Goal: Transaction & Acquisition: Purchase product/service

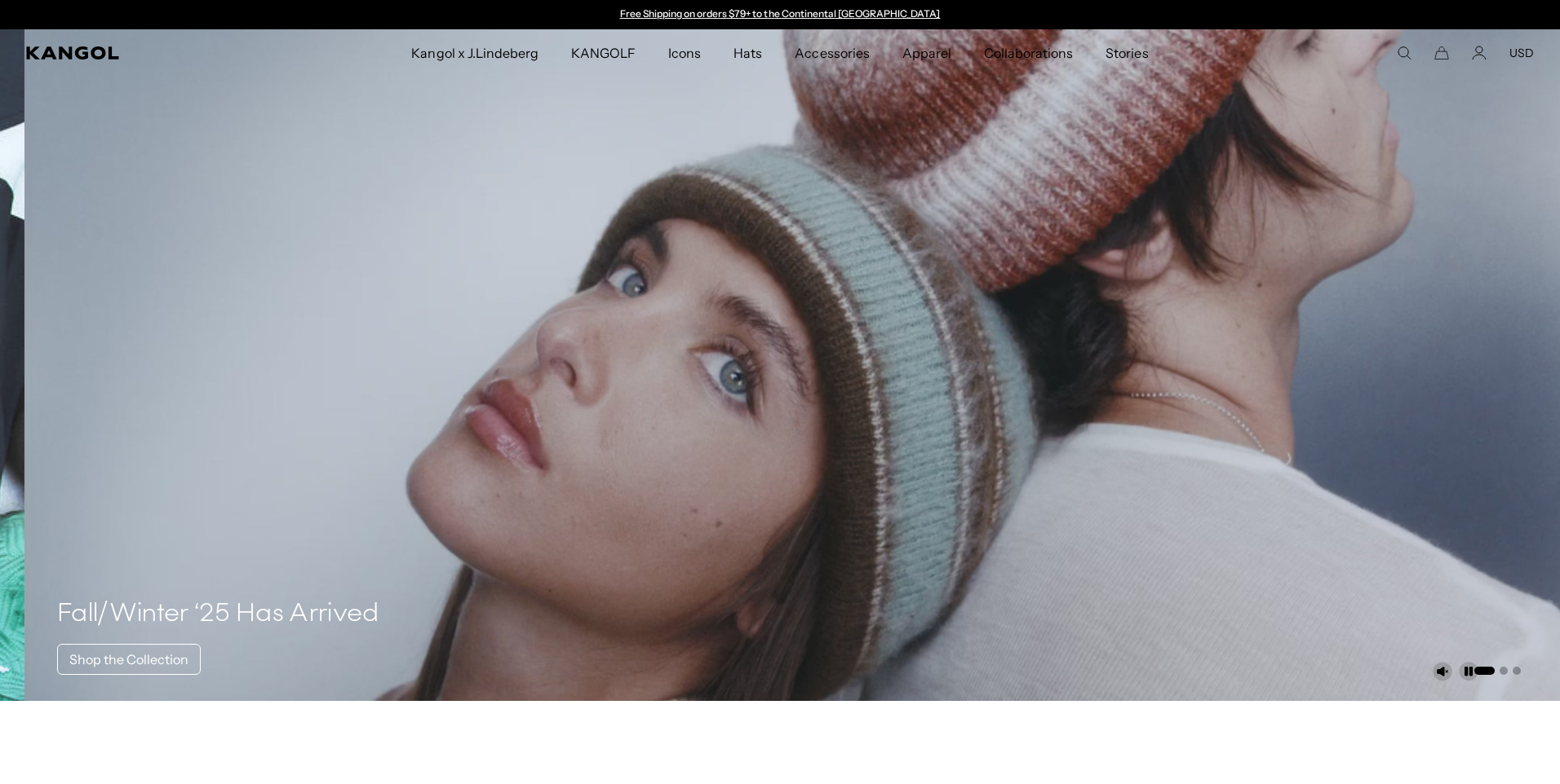
drag, startPoint x: 1118, startPoint y: 116, endPoint x: 1099, endPoint y: 199, distance: 85.1
click at [1099, 199] on div "Close dialog Enter your email to unlock 15% OFF your first order *Excludes sele…" at bounding box center [780, 392] width 1560 height 784
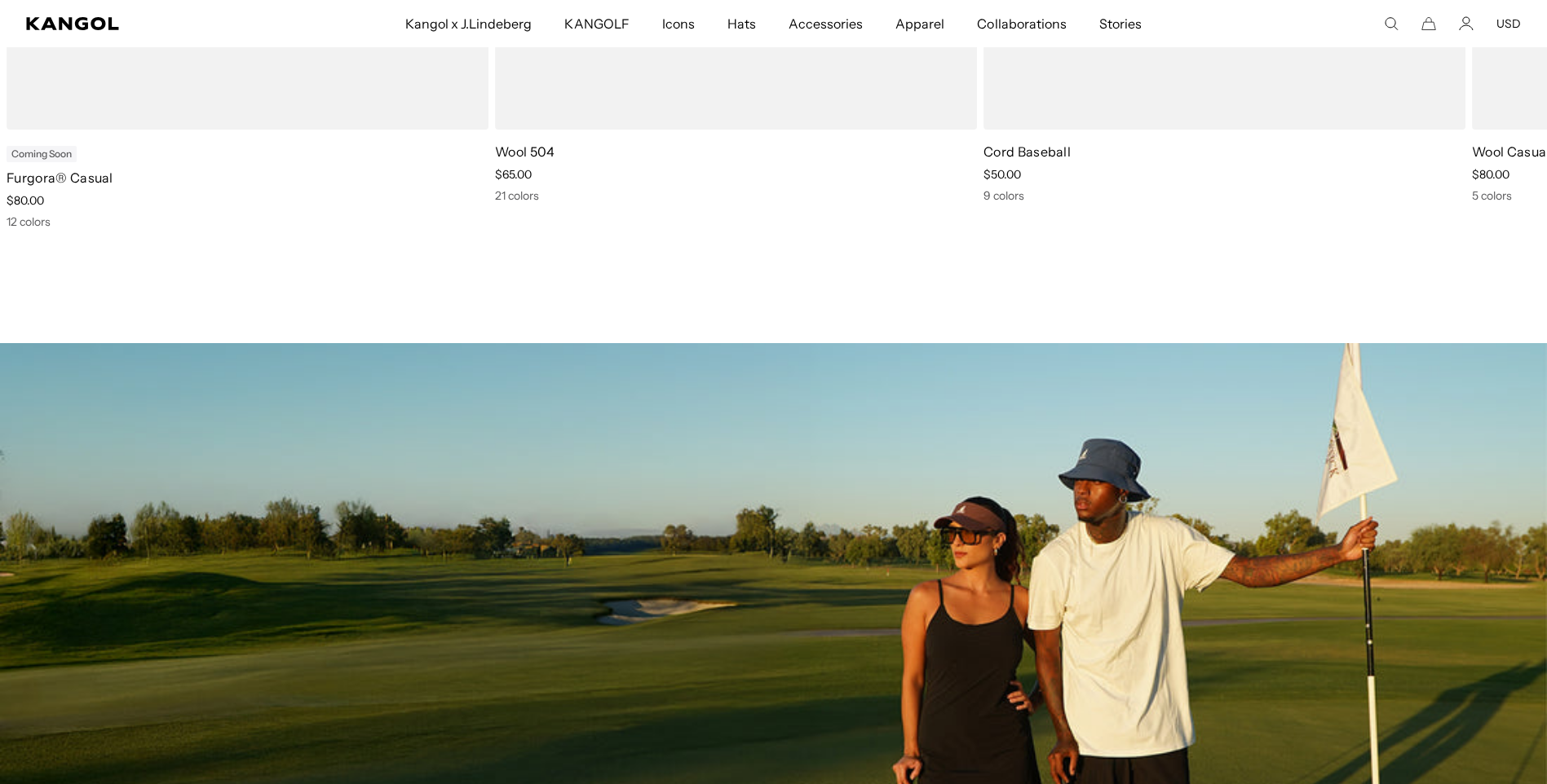
scroll to position [1339, 0]
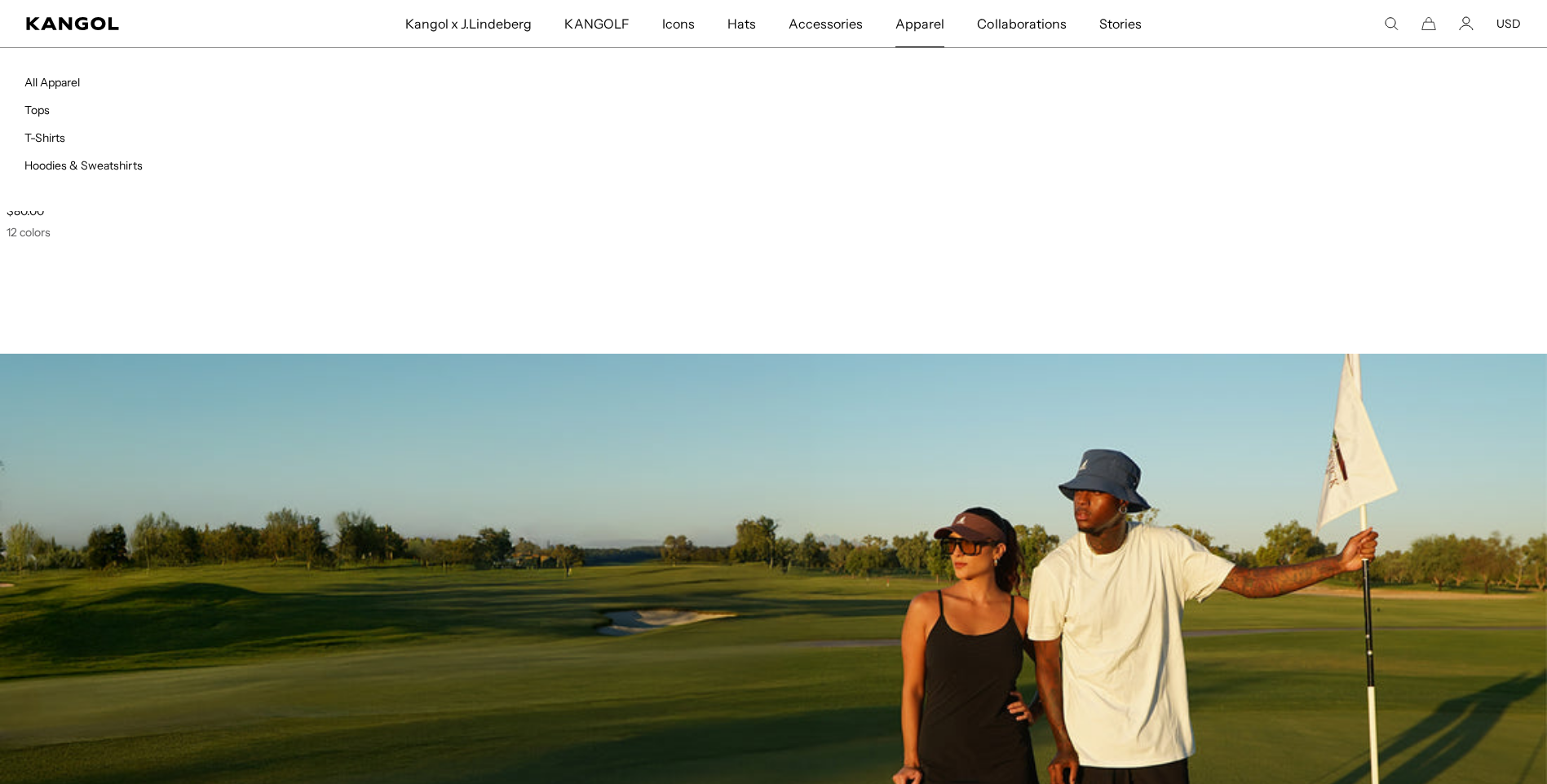
click at [926, 18] on span "Apparel" at bounding box center [919, 23] width 49 height 47
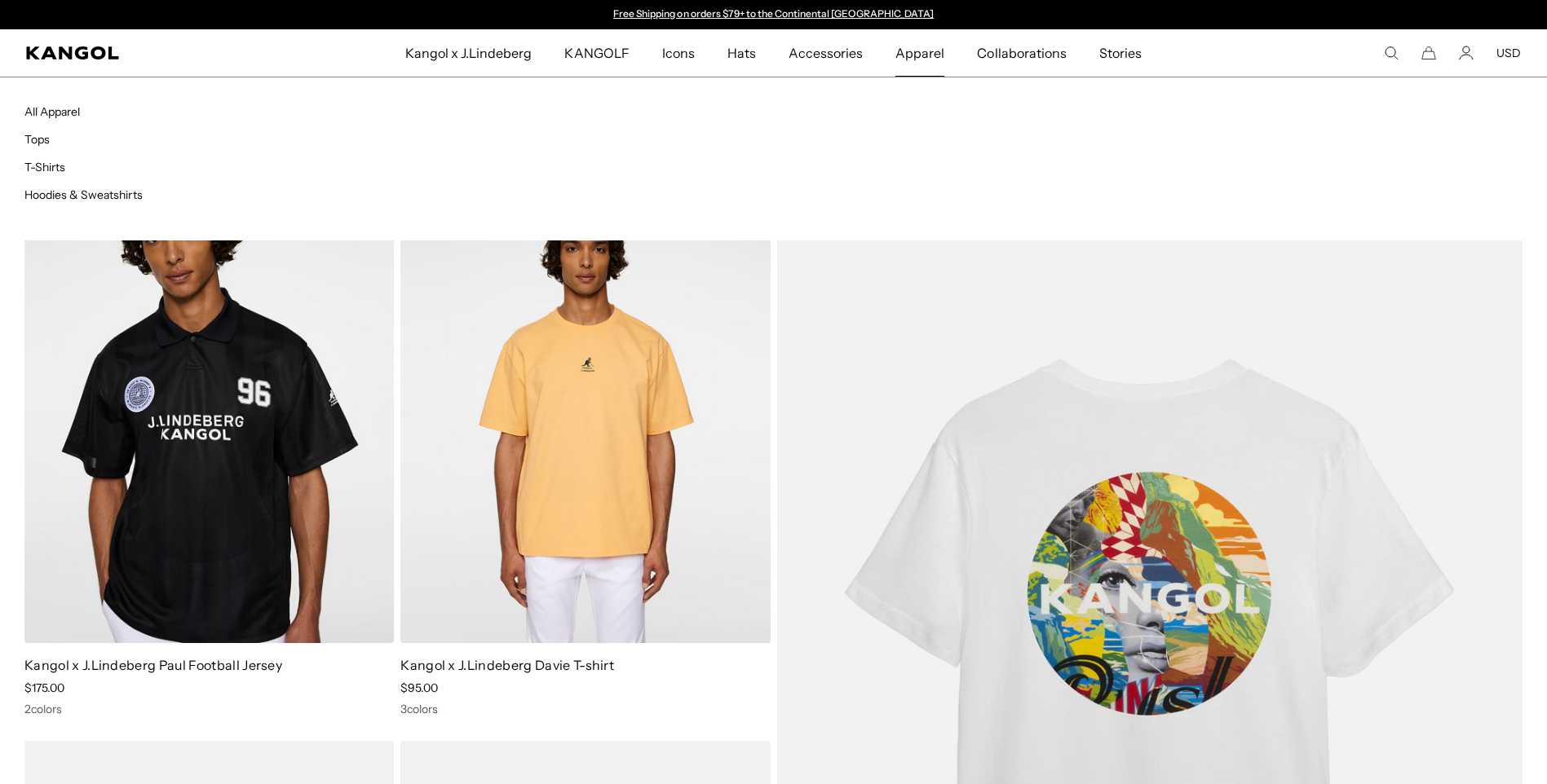
click at [896, 54] on span "Apparel" at bounding box center [919, 53] width 49 height 47
click at [130, 193] on link "Hoodies & Sweatshirts" at bounding box center [83, 195] width 118 height 14
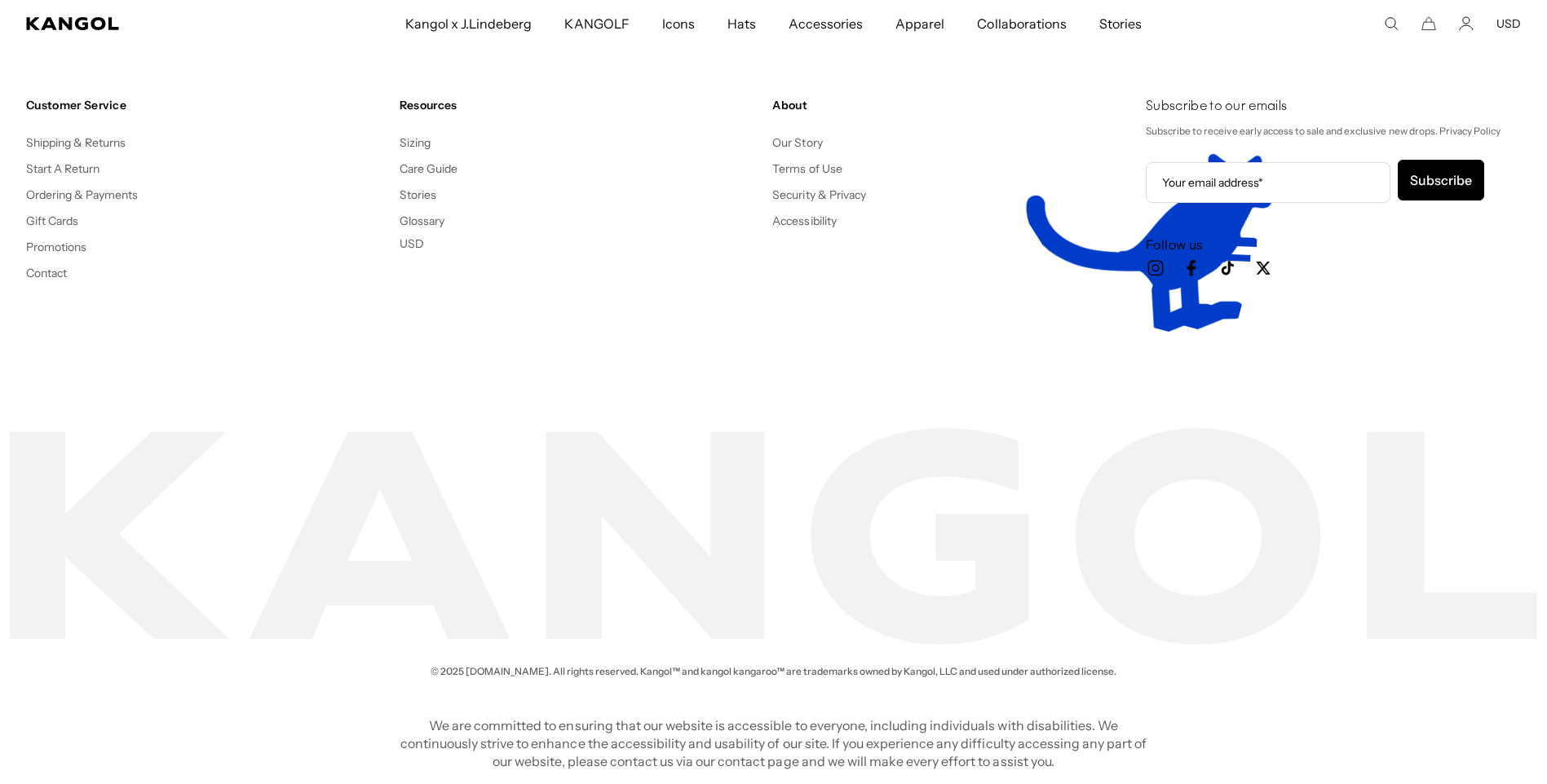
scroll to position [2792, 0]
